Goal: Information Seeking & Learning: Learn about a topic

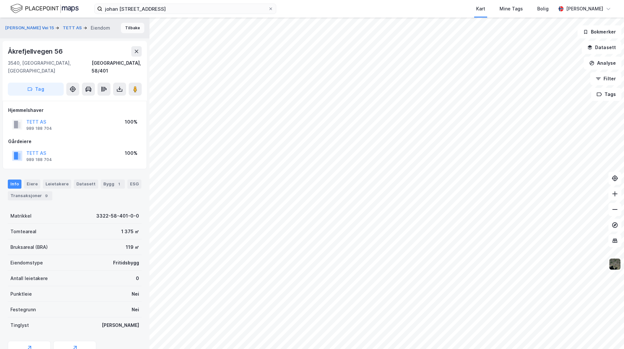
click at [126, 28] on button "Tilbake" at bounding box center [132, 28] width 23 height 10
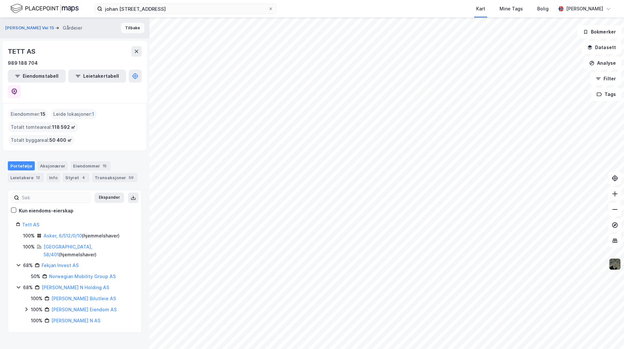
click at [128, 25] on button "Tilbake" at bounding box center [132, 28] width 23 height 10
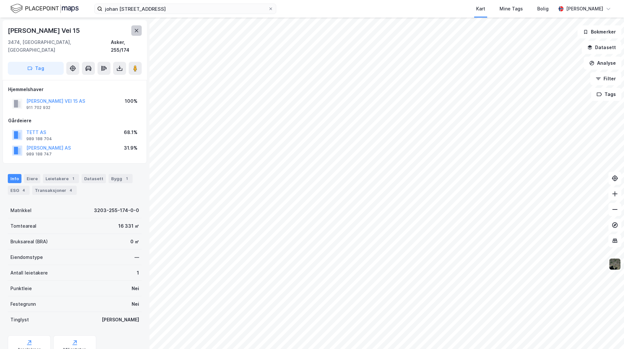
click at [138, 29] on icon at bounding box center [137, 30] width 4 height 3
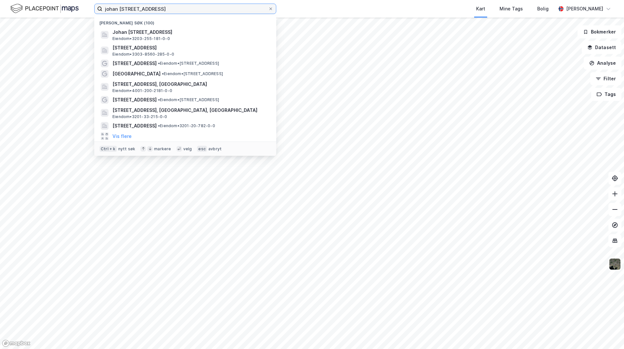
drag, startPoint x: 172, startPoint y: 12, endPoint x: 173, endPoint y: 9, distance: 3.4
click at [173, 11] on input "johan [STREET_ADDRESS]" at bounding box center [185, 9] width 166 height 10
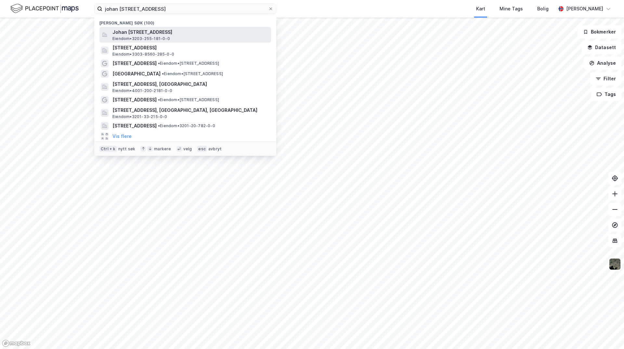
click at [199, 34] on span "Johan [STREET_ADDRESS]" at bounding box center [191, 32] width 156 height 8
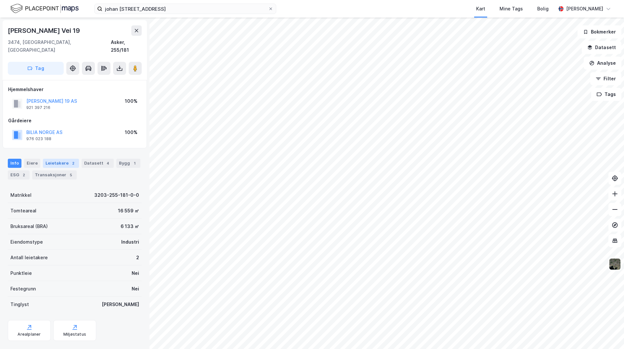
click at [52, 159] on div "Leietakere 2" at bounding box center [61, 163] width 36 height 9
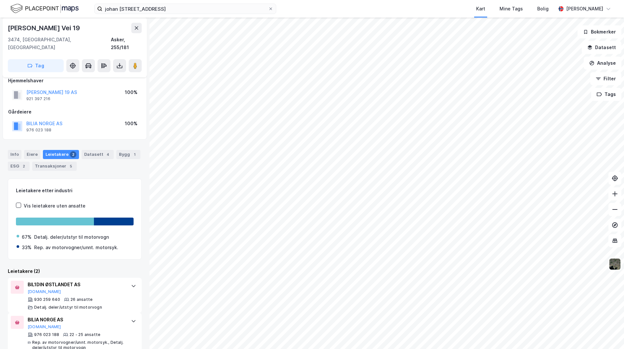
scroll to position [13, 0]
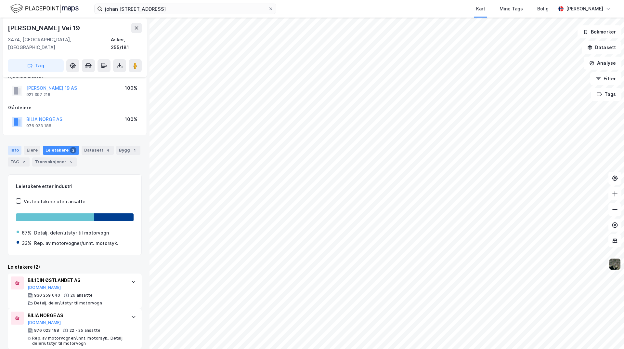
click at [16, 146] on div "Info" at bounding box center [15, 150] width 14 height 9
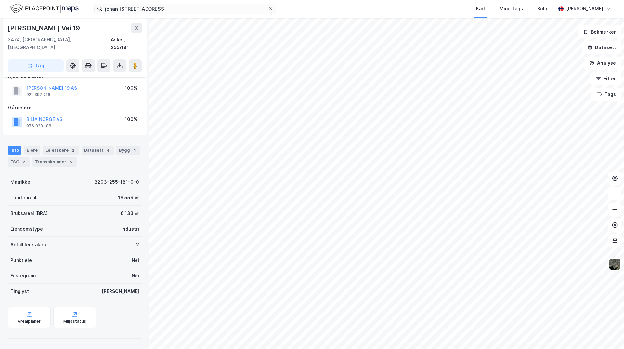
scroll to position [5, 0]
